Goal: Information Seeking & Learning: Learn about a topic

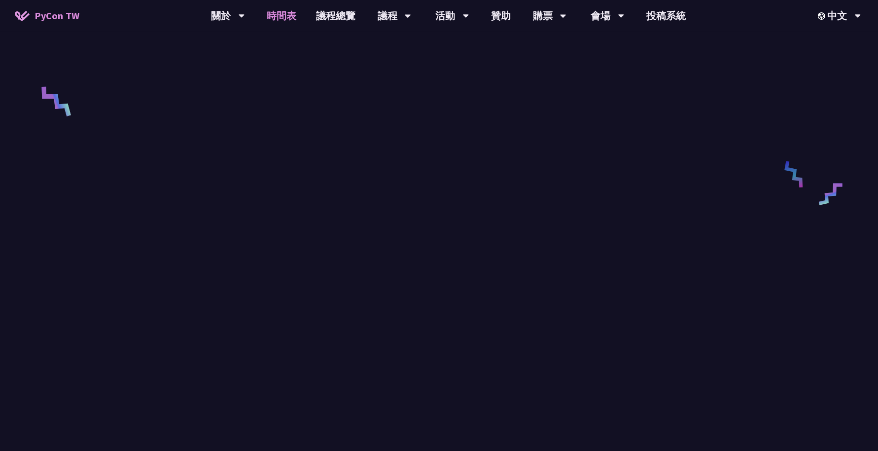
click at [275, 17] on link "時間表" at bounding box center [281, 16] width 49 height 32
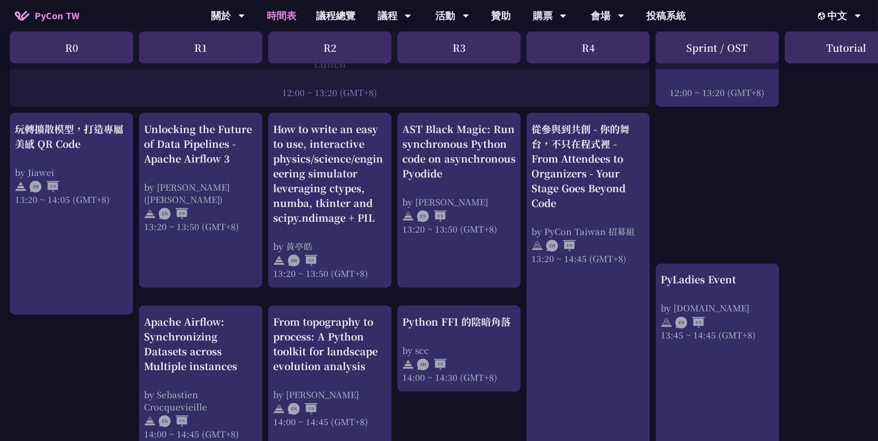
scroll to position [789, 0]
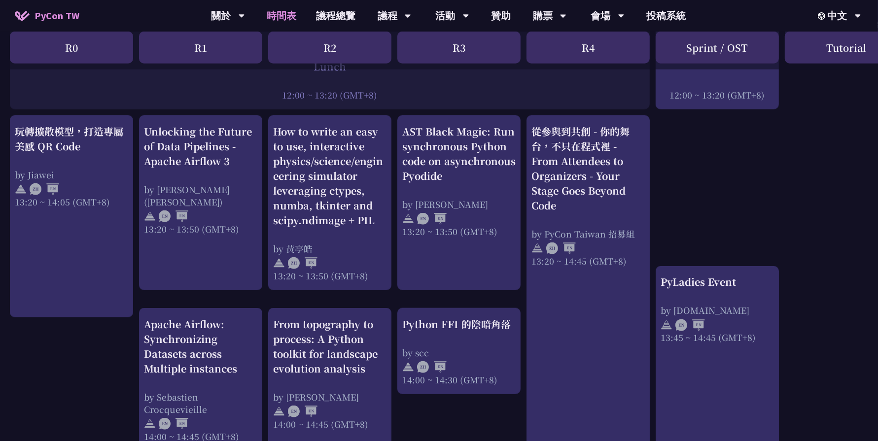
drag, startPoint x: 757, startPoint y: 14, endPoint x: 657, endPoint y: 227, distance: 235.4
click at [657, 227] on div "An Introduction to the GIL for Python Beginners: Disabling It in Python 3.13 an…" at bounding box center [523, 208] width 1047 height 1593
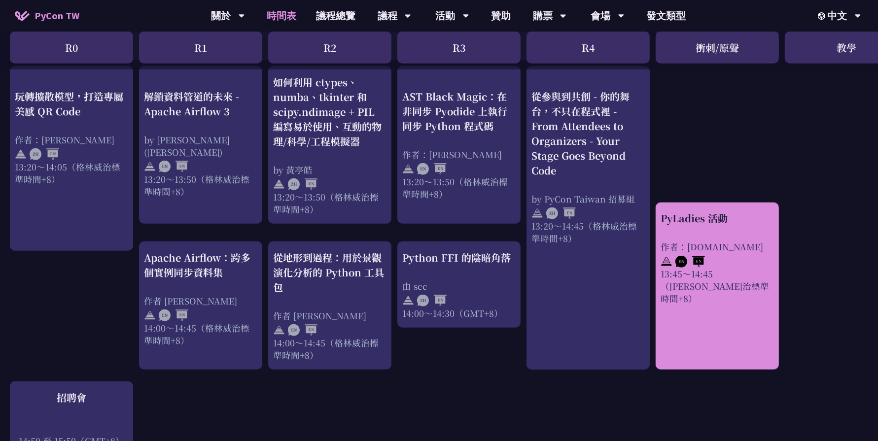
scroll to position [818, 0]
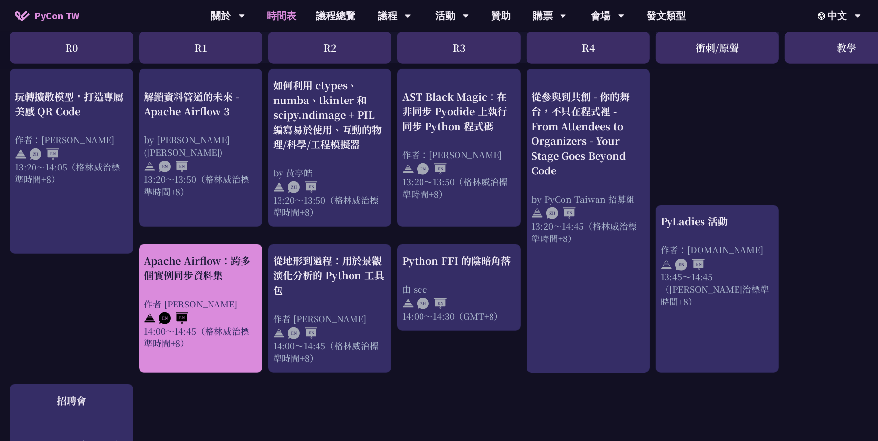
click at [184, 298] on font "作者 [PERSON_NAME]" at bounding box center [190, 304] width 93 height 12
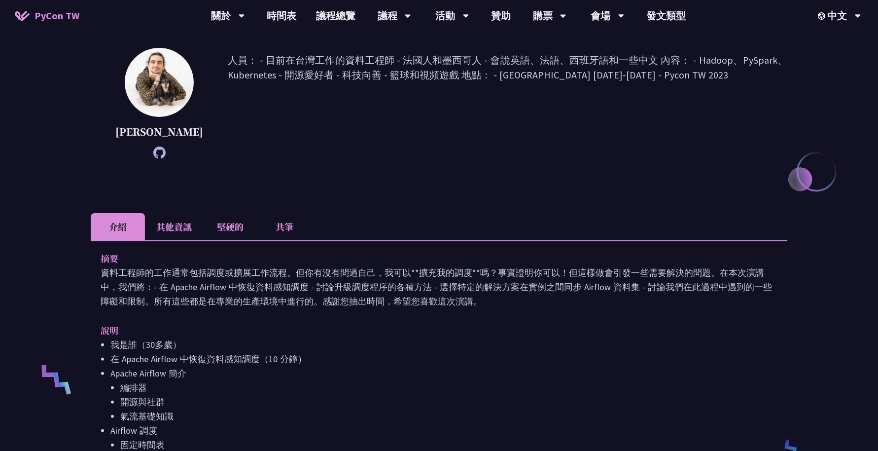
scroll to position [120, 0]
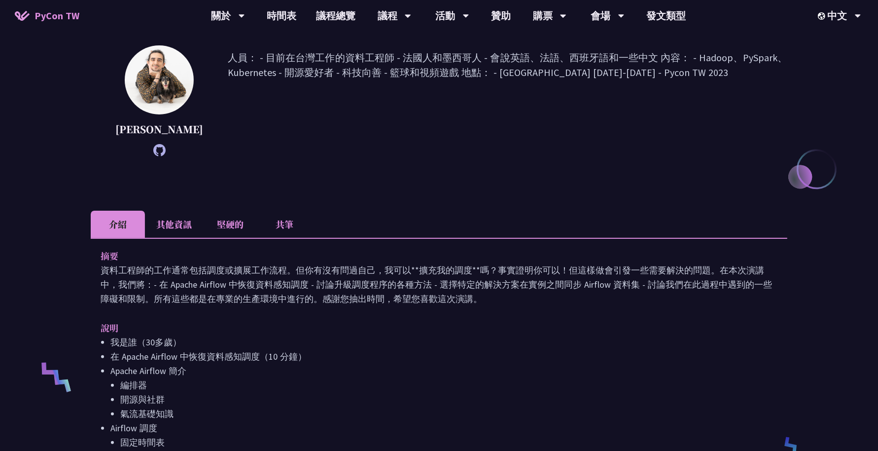
click at [209, 238] on li "堅硬的" at bounding box center [230, 224] width 54 height 27
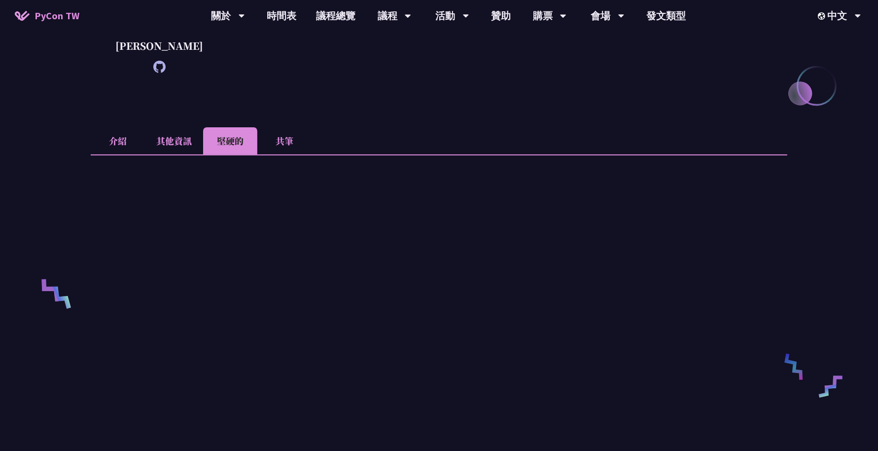
scroll to position [191, 0]
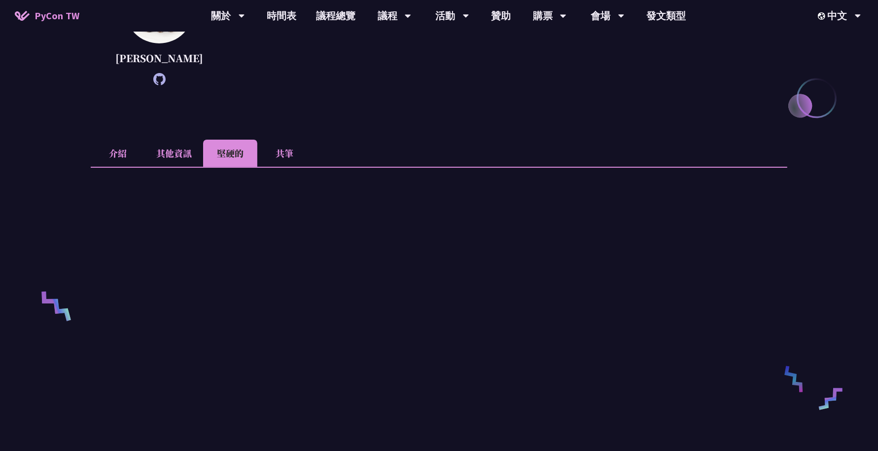
click at [190, 166] on li "其他資訊" at bounding box center [174, 153] width 58 height 27
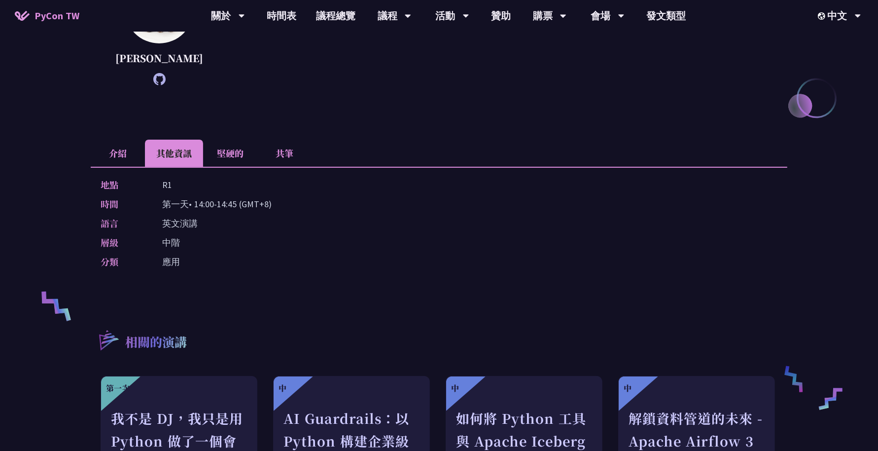
click at [265, 167] on li "共筆" at bounding box center [284, 153] width 54 height 27
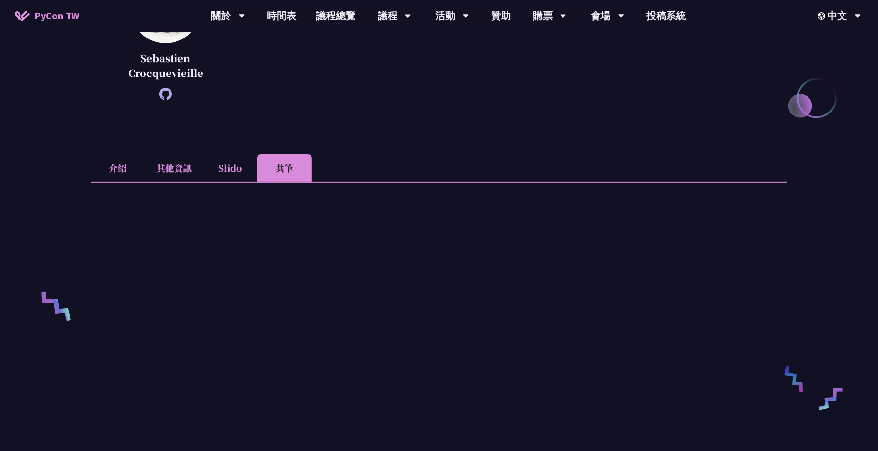
click at [247, 163] on li "Slido" at bounding box center [230, 167] width 54 height 27
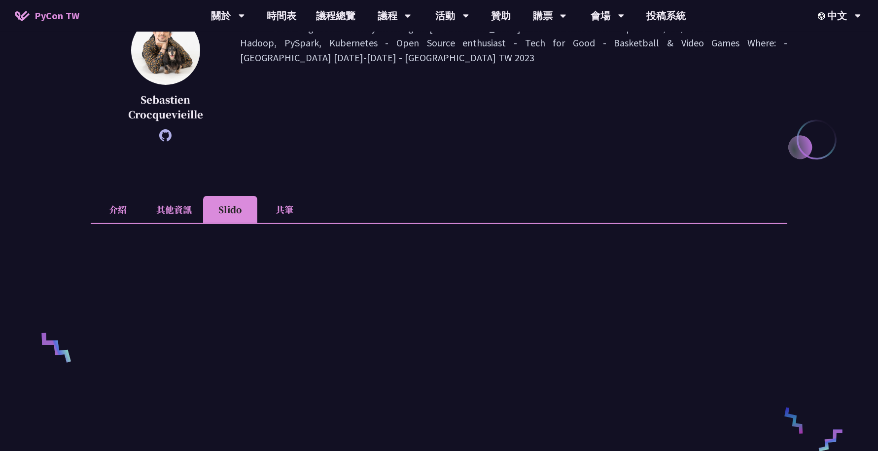
scroll to position [151, 0]
click at [180, 208] on li "其他資訊" at bounding box center [174, 207] width 58 height 27
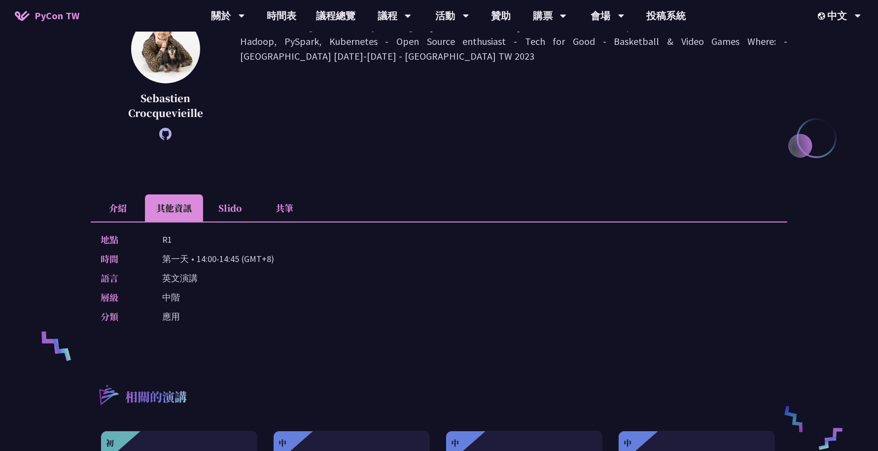
click at [108, 222] on div "地點 R1 時間 第一天 • 14:00-14:45 (GMT+8) 語言 英文演講 層級 中階 分類 應用" at bounding box center [439, 279] width 697 height 117
click at [126, 197] on li "介紹" at bounding box center [118, 207] width 54 height 27
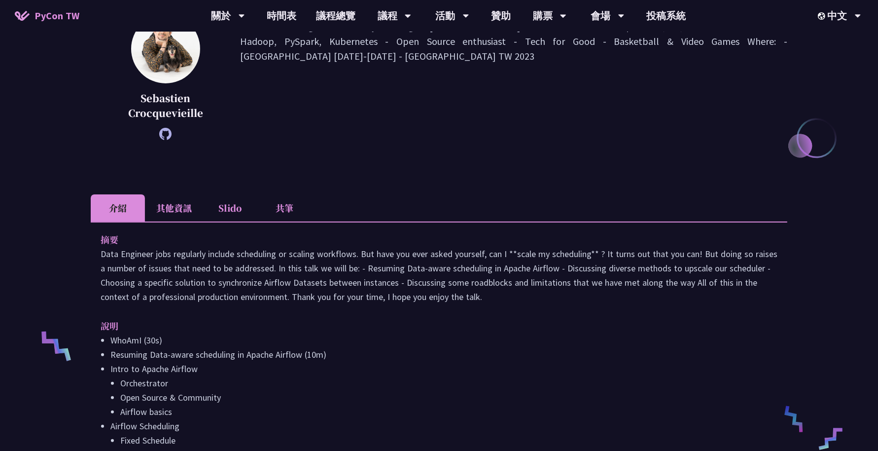
click at [263, 219] on li "共筆" at bounding box center [284, 207] width 54 height 27
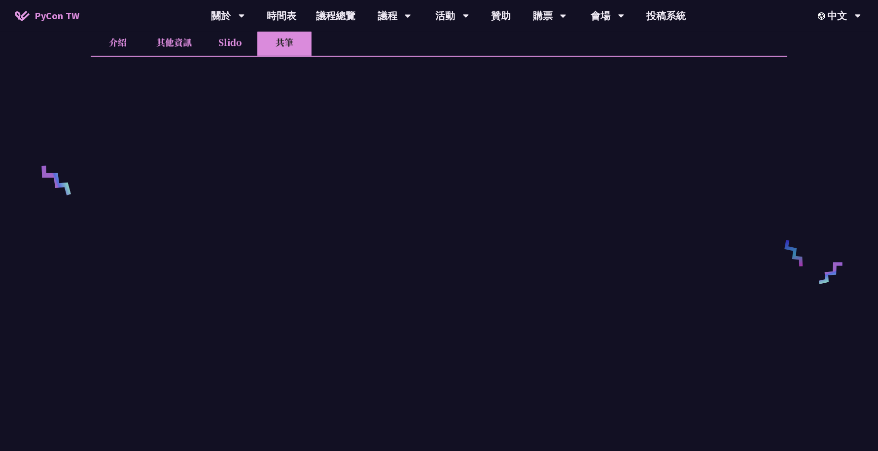
scroll to position [319, 0]
click at [275, 20] on link "時間表" at bounding box center [281, 16] width 49 height 32
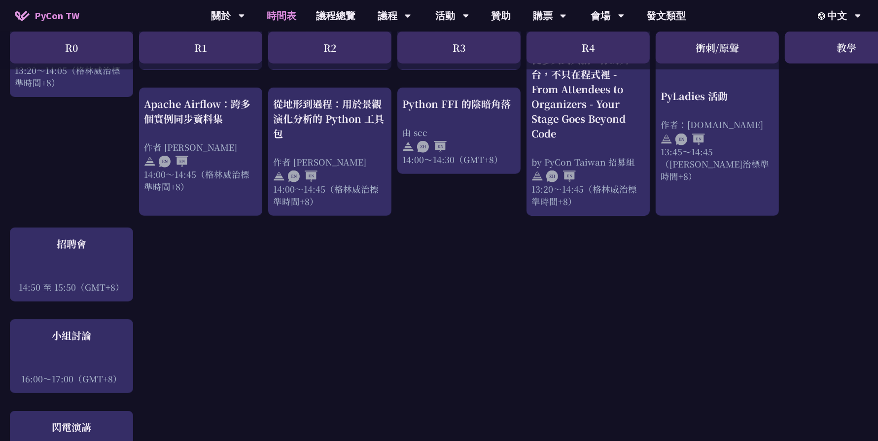
scroll to position [975, 0]
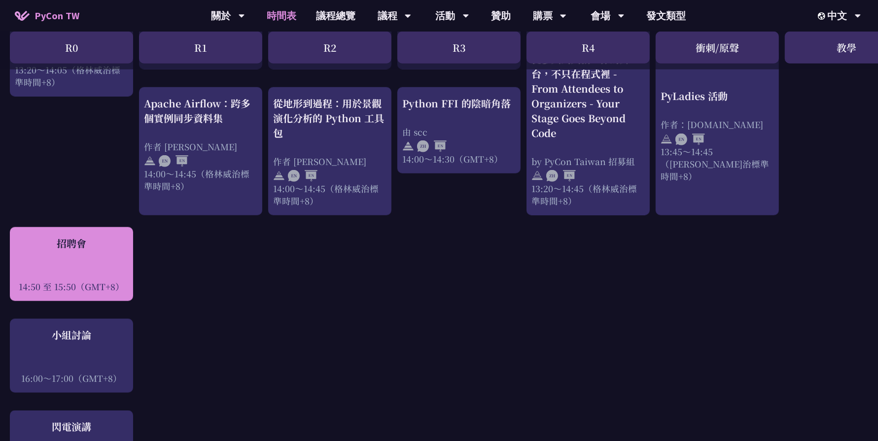
click at [106, 253] on div "招聘會 14:50 至 15:50（GMT+8）" at bounding box center [71, 264] width 113 height 57
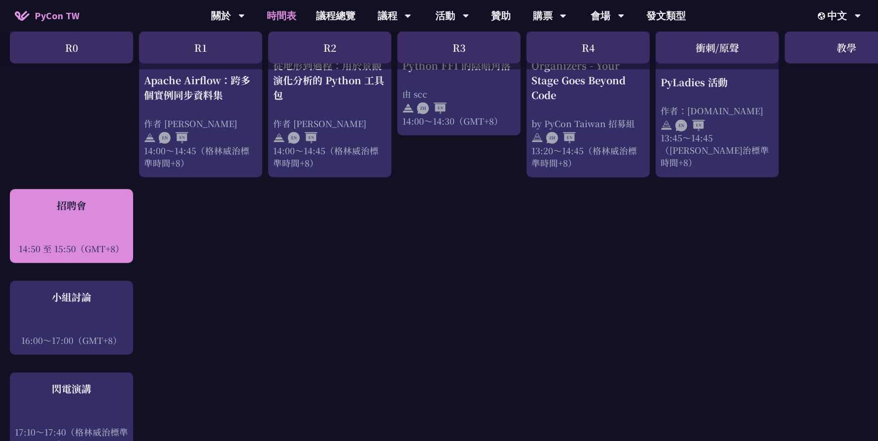
scroll to position [1016, 0]
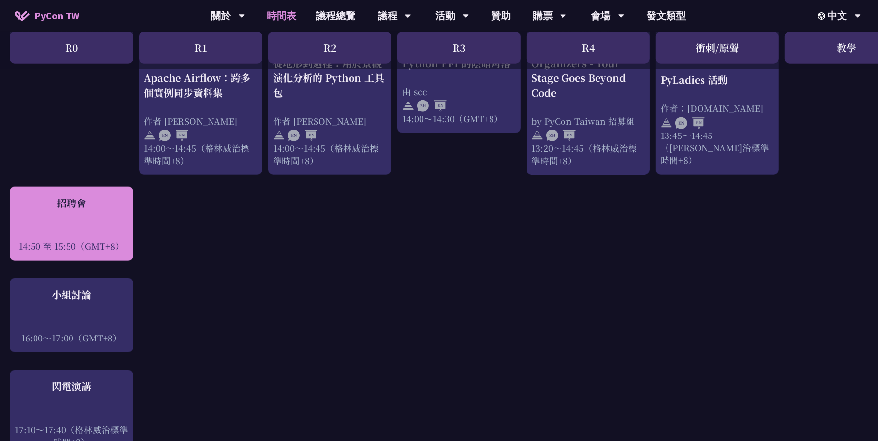
click at [45, 225] on div at bounding box center [71, 232] width 113 height 15
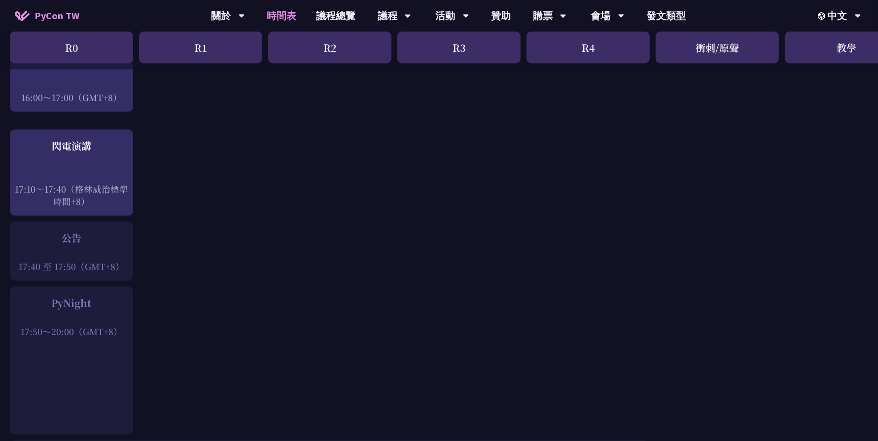
scroll to position [1265, 0]
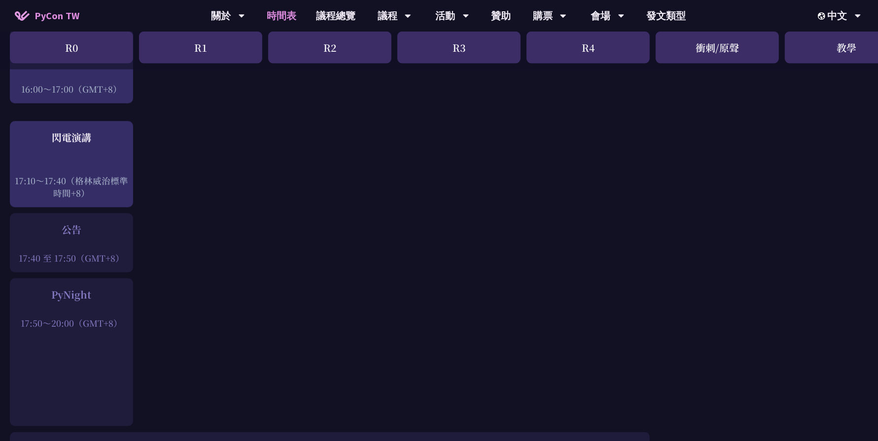
click at [69, 302] on div at bounding box center [71, 309] width 113 height 15
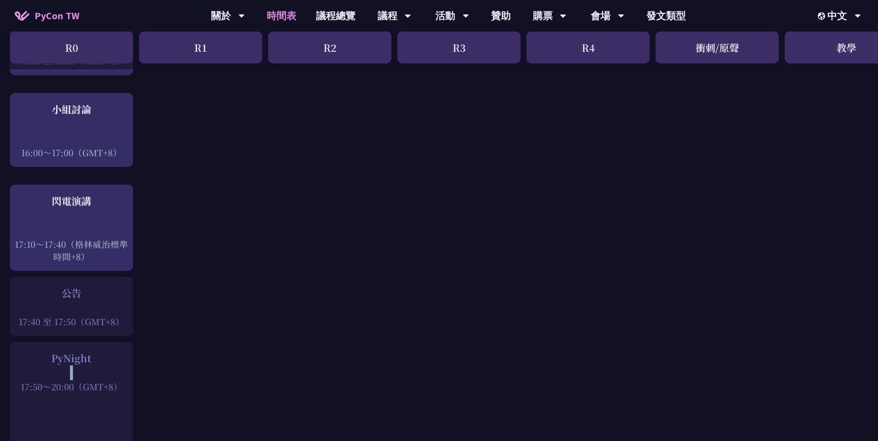
scroll to position [1084, 0]
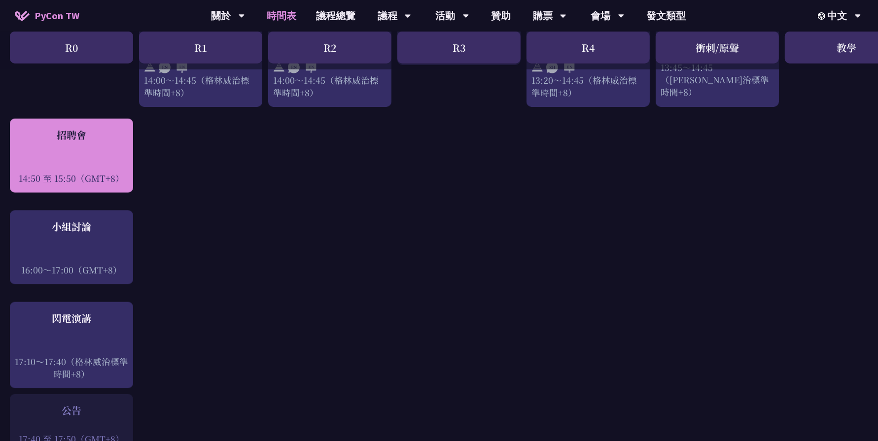
click at [26, 128] on div "招聘會" at bounding box center [71, 135] width 113 height 15
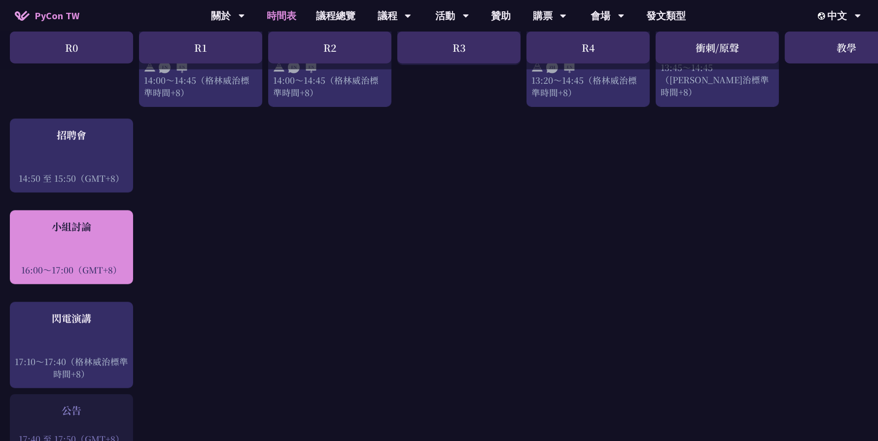
click at [59, 268] on div "小組討論 16:00～17:00（GMT+8）" at bounding box center [71, 248] width 123 height 74
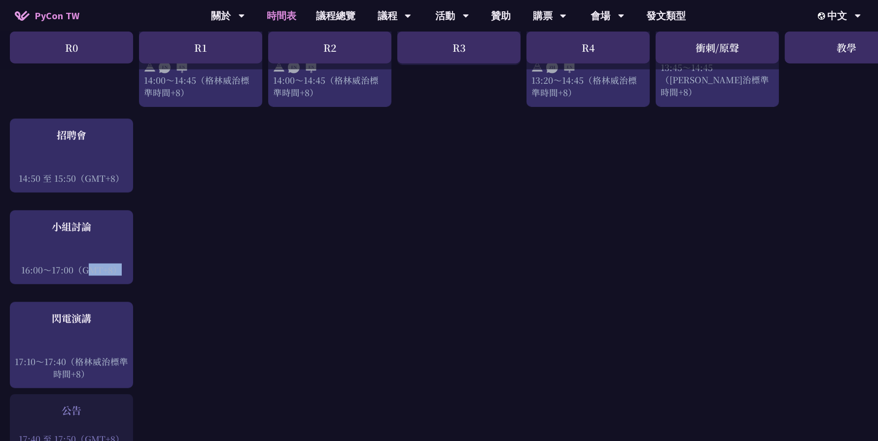
drag, startPoint x: 59, startPoint y: 268, endPoint x: 334, endPoint y: 212, distance: 280.4
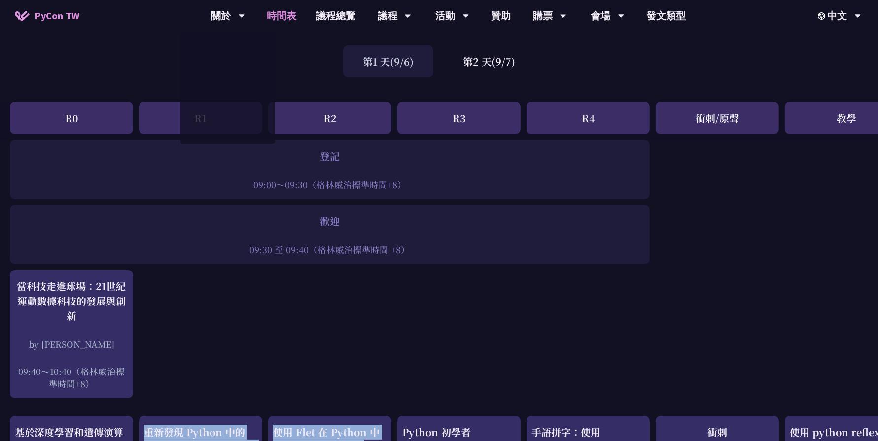
scroll to position [0, 0]
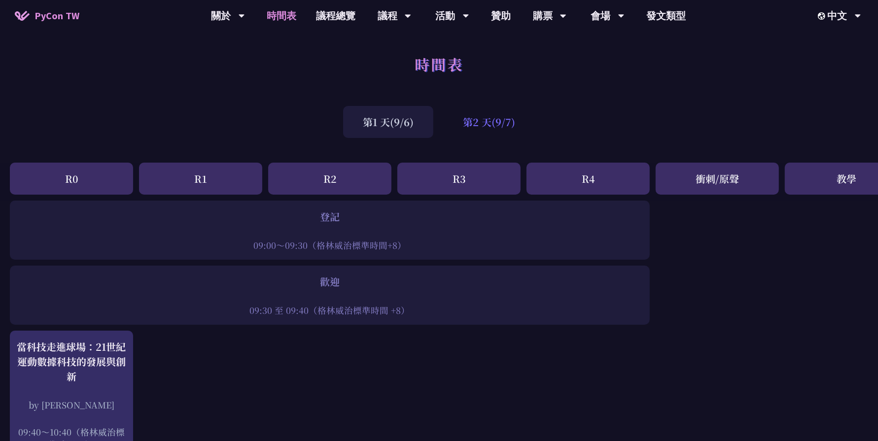
click at [495, 117] on font "第2 天(9/7)" at bounding box center [489, 122] width 52 height 14
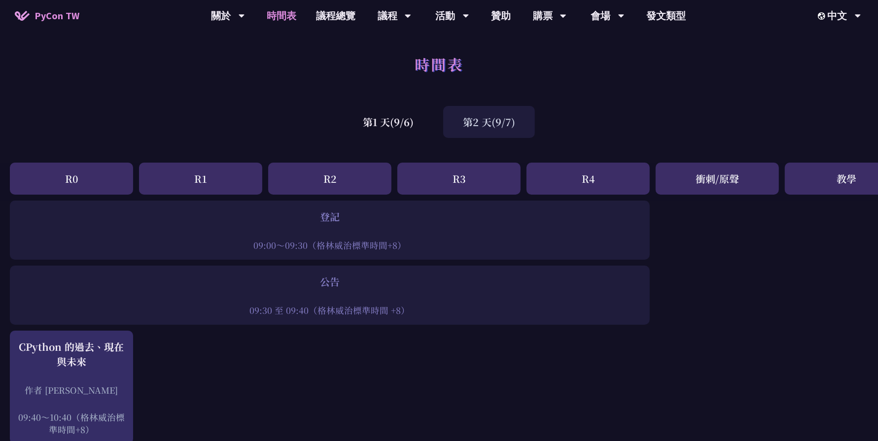
click at [385, 229] on div at bounding box center [330, 231] width 630 height 15
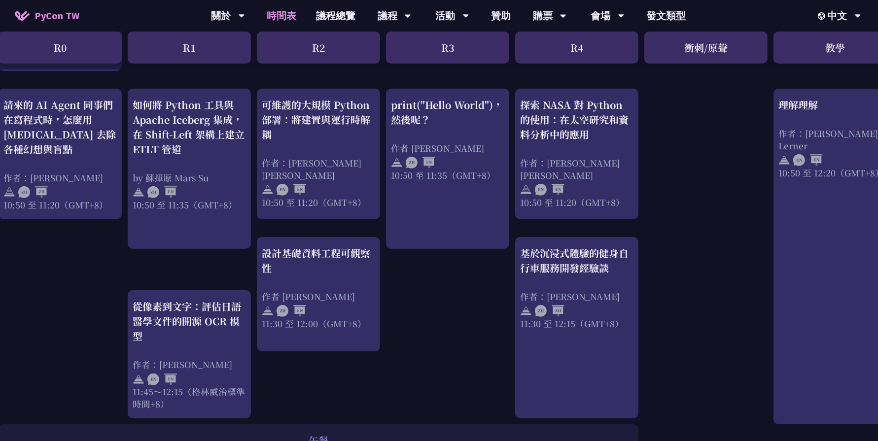
scroll to position [374, 11]
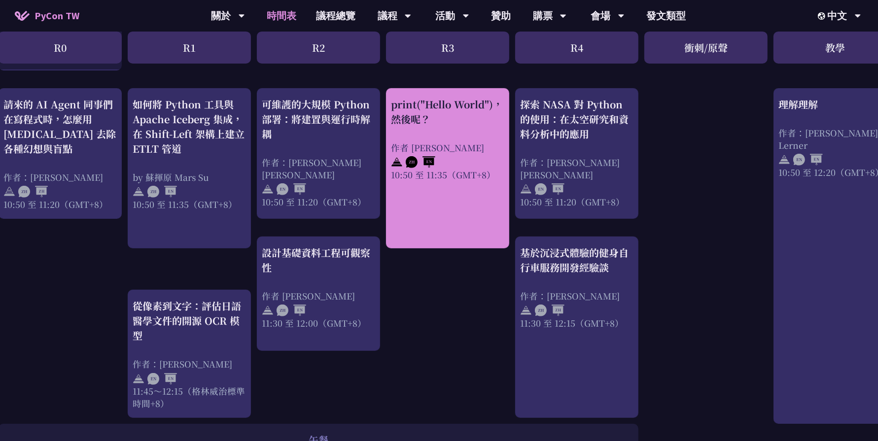
click at [498, 200] on link "print("Hello World")，然後呢？ 作者 [PERSON_NAME] 10:50 至 11:35（GMT+8）" at bounding box center [447, 168] width 113 height 143
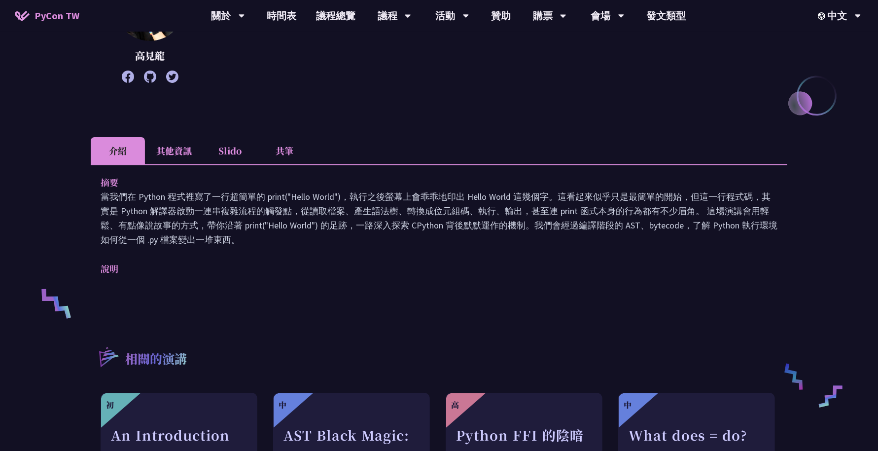
scroll to position [195, 0]
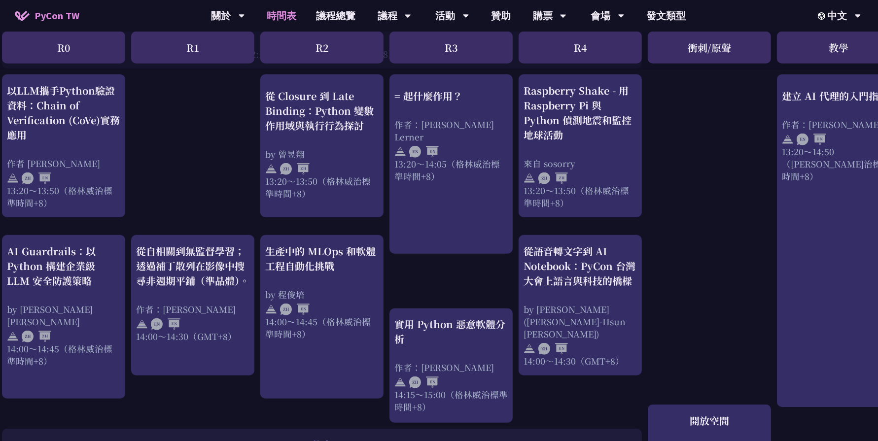
scroll to position [820, 8]
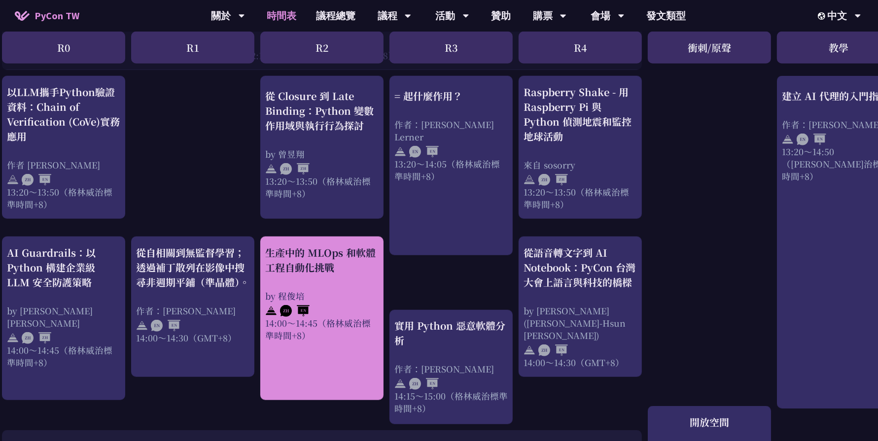
click at [356, 278] on div "生產中的 MLOps 和軟體工程自動化挑戰 by [PERSON_NAME]14:00～14:45（[PERSON_NAME]治標準時間+8）" at bounding box center [321, 294] width 113 height 96
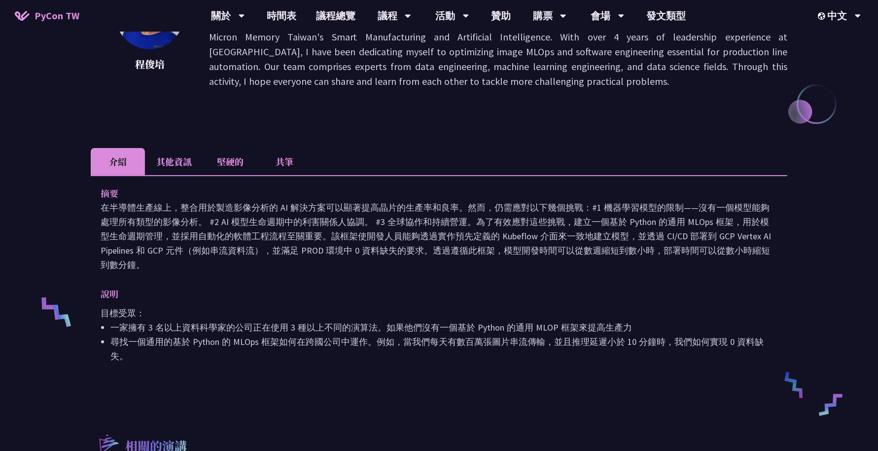
scroll to position [185, 0]
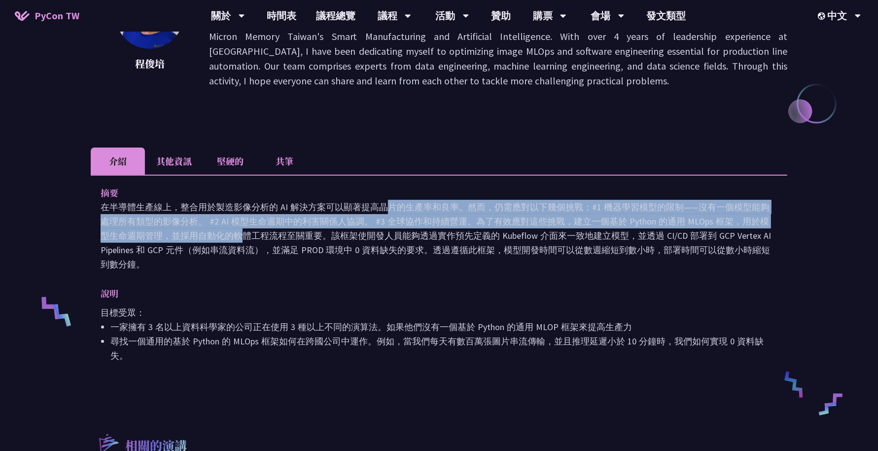
drag, startPoint x: 226, startPoint y: 204, endPoint x: 713, endPoint y: 223, distance: 486.6
click at [713, 223] on font "在半導體生產線上，整合用於製造影像分析的 AI 解決方案可以顯著提高晶片的生產率和良率。然而，仍需應對以下幾個挑戰：#1 機器學習模型的限制——沒有一個模型能…" at bounding box center [436, 235] width 671 height 69
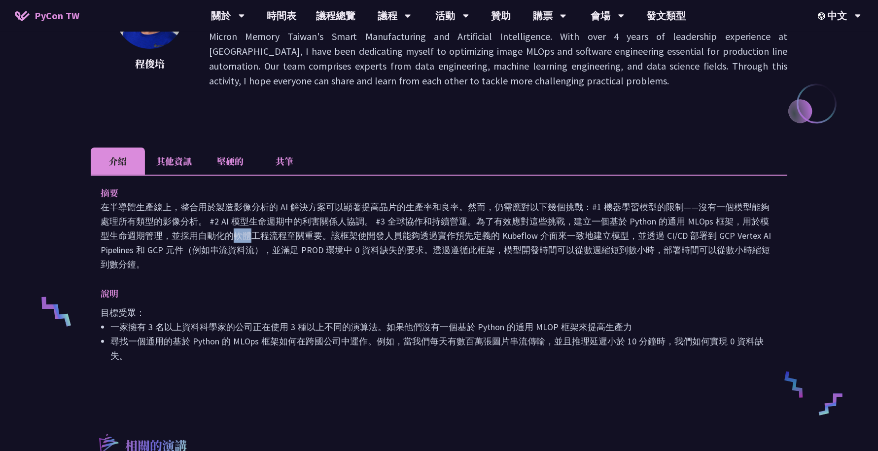
click at [713, 223] on font "在半導體生產線上，整合用於製造影像分析的 AI 解決方案可以顯著提高晶片的生產率和良率。然而，仍需應對以下幾個挑戰：#1 機器學習模型的限制——沒有一個模型能…" at bounding box center [436, 235] width 671 height 69
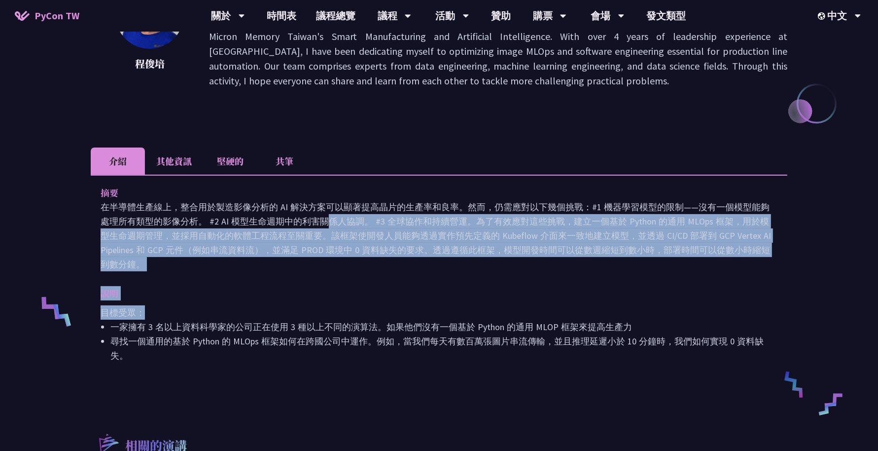
drag, startPoint x: 175, startPoint y: 221, endPoint x: 221, endPoint y: 315, distance: 103.9
click at [221, 315] on div "摘要 在半導體生產線上，整合用於製造影像分析的 AI 解決方案可以顯著提高晶片的生產率和良率。然而，仍需應對以下幾個挑戰：#1 機器學習模型的限制——沒有一個…" at bounding box center [439, 281] width 697 height 213
